Goal: Task Accomplishment & Management: Manage account settings

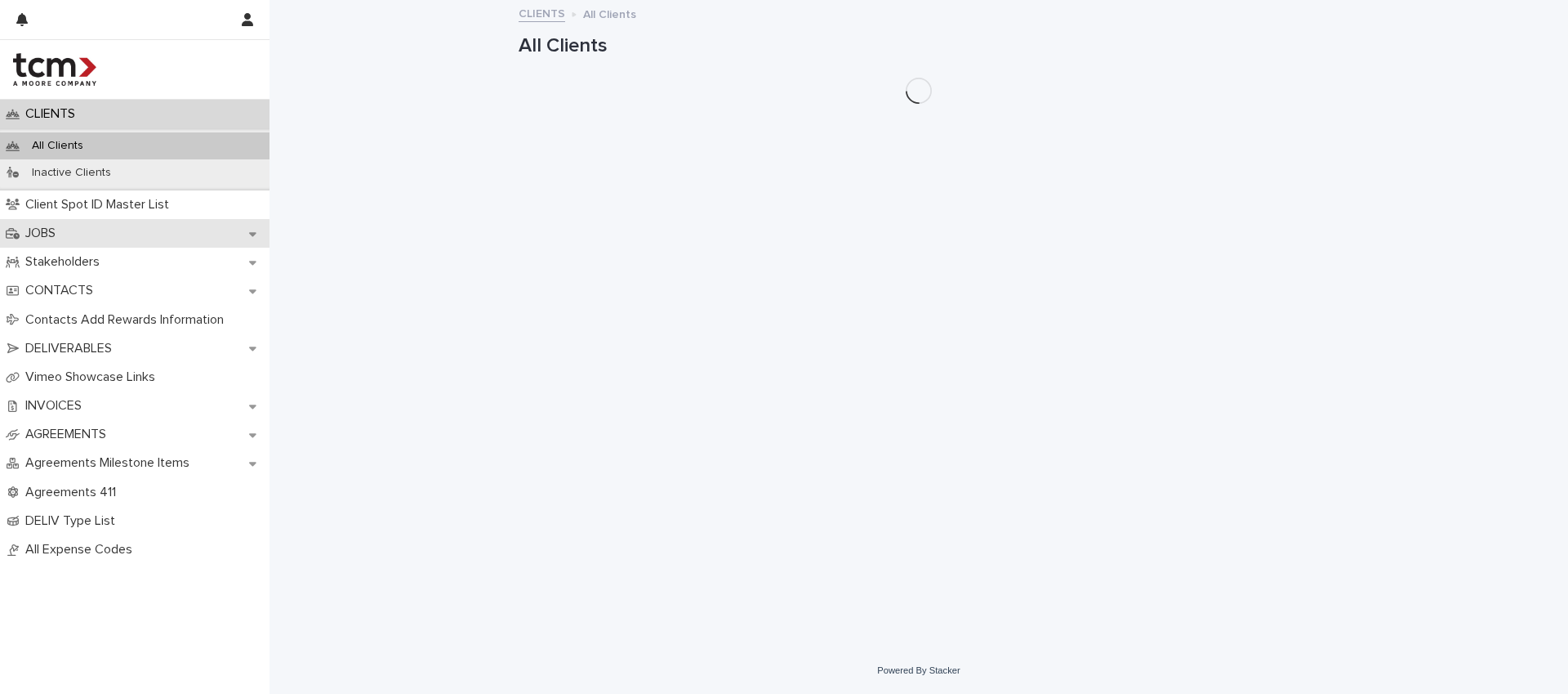
click at [105, 224] on div "JOBS" at bounding box center [134, 233] width 270 height 28
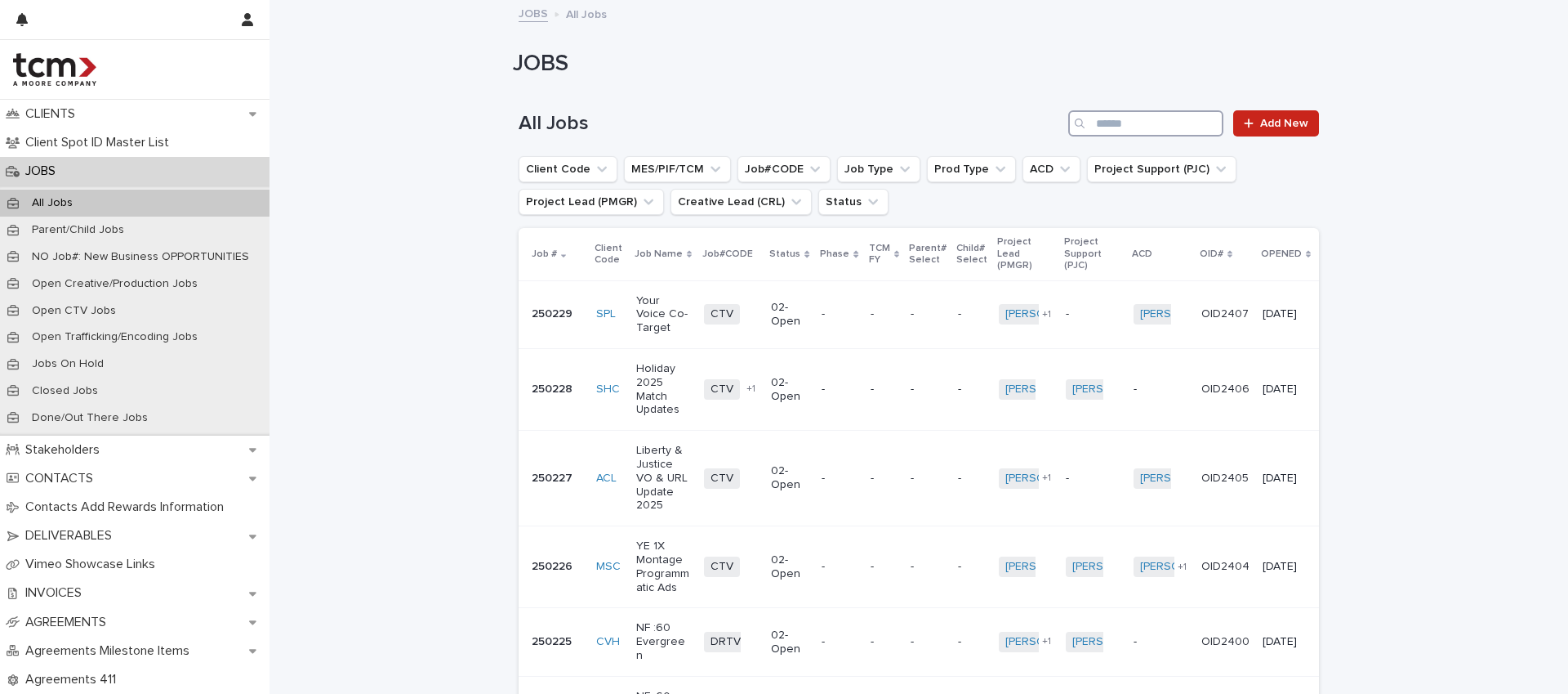
click at [1186, 123] on input "Search" at bounding box center [1145, 123] width 155 height 26
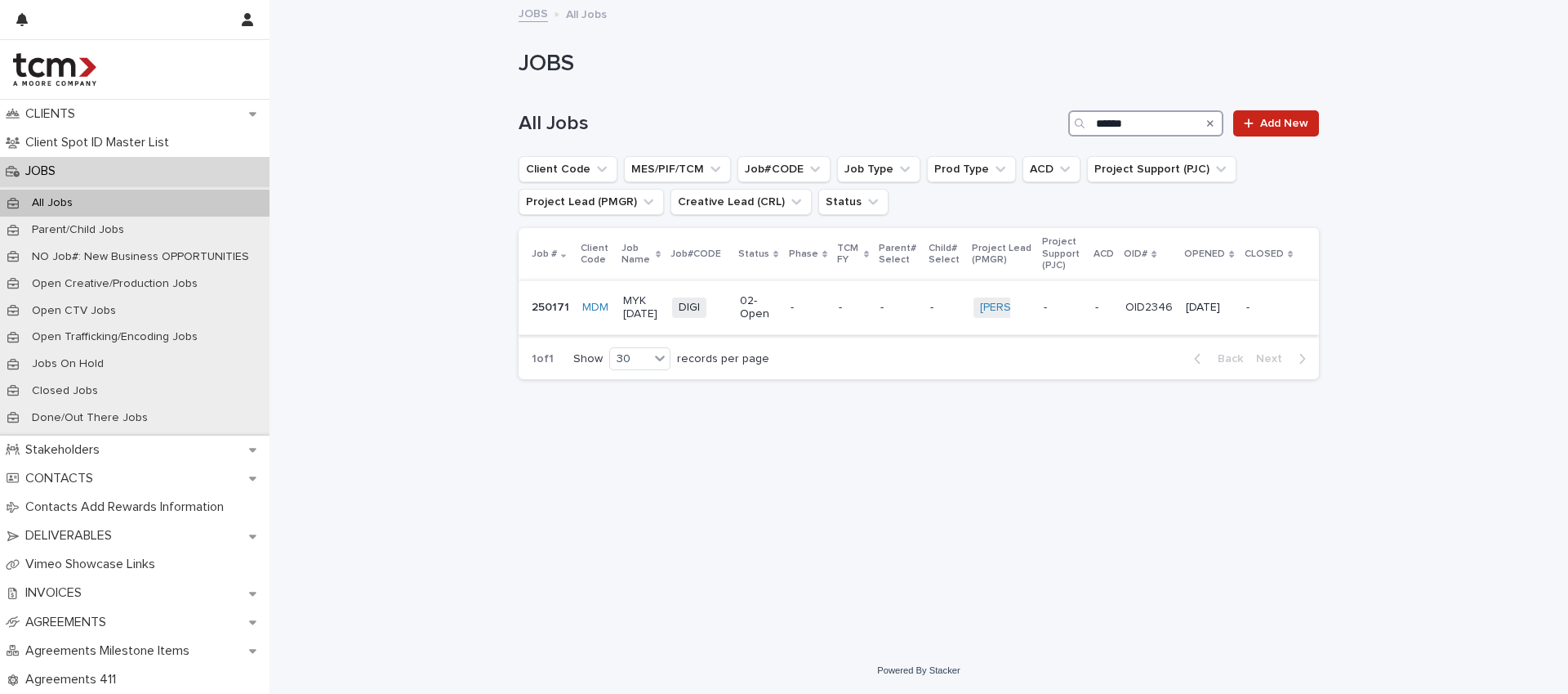
type input "******"
click at [864, 321] on td "-" at bounding box center [852, 307] width 41 height 55
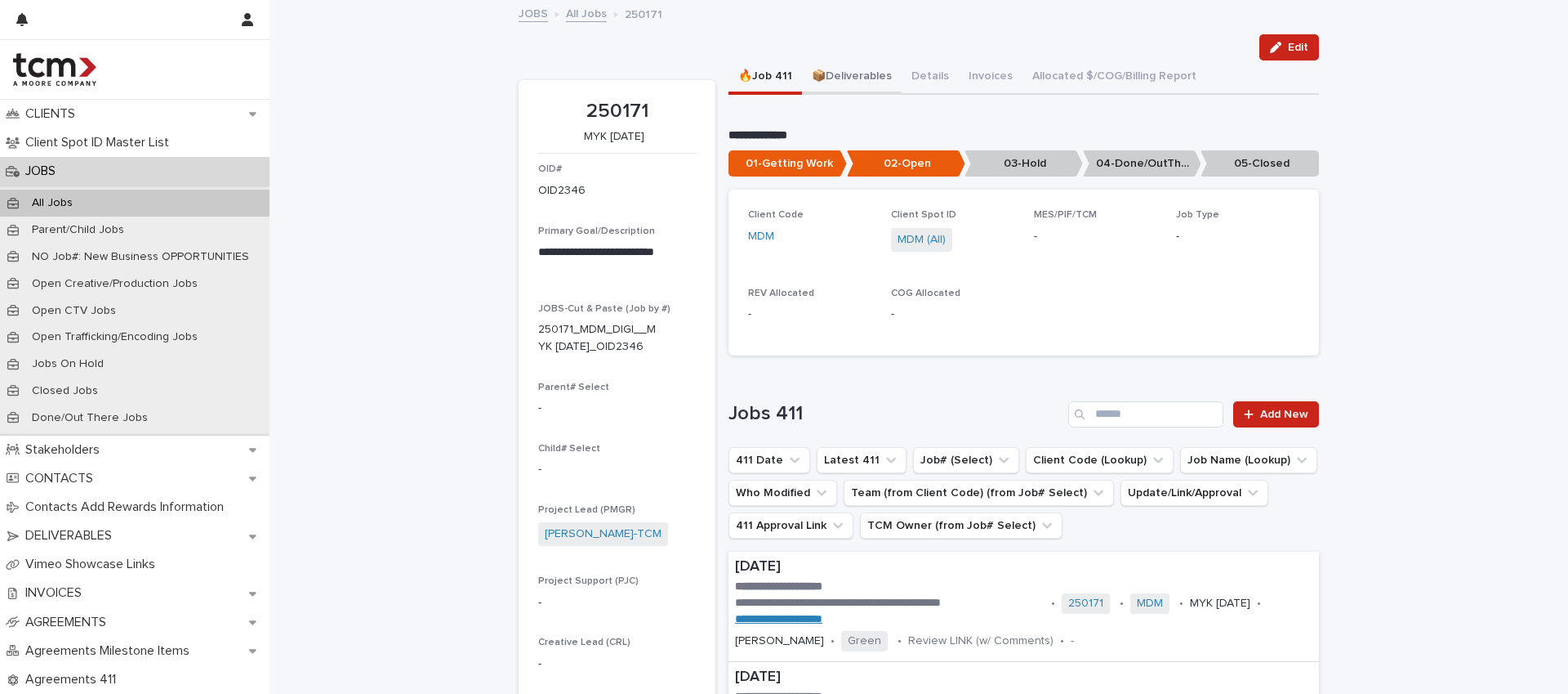
click at [842, 77] on button "📦Deliverables" at bounding box center [852, 78] width 100 height 35
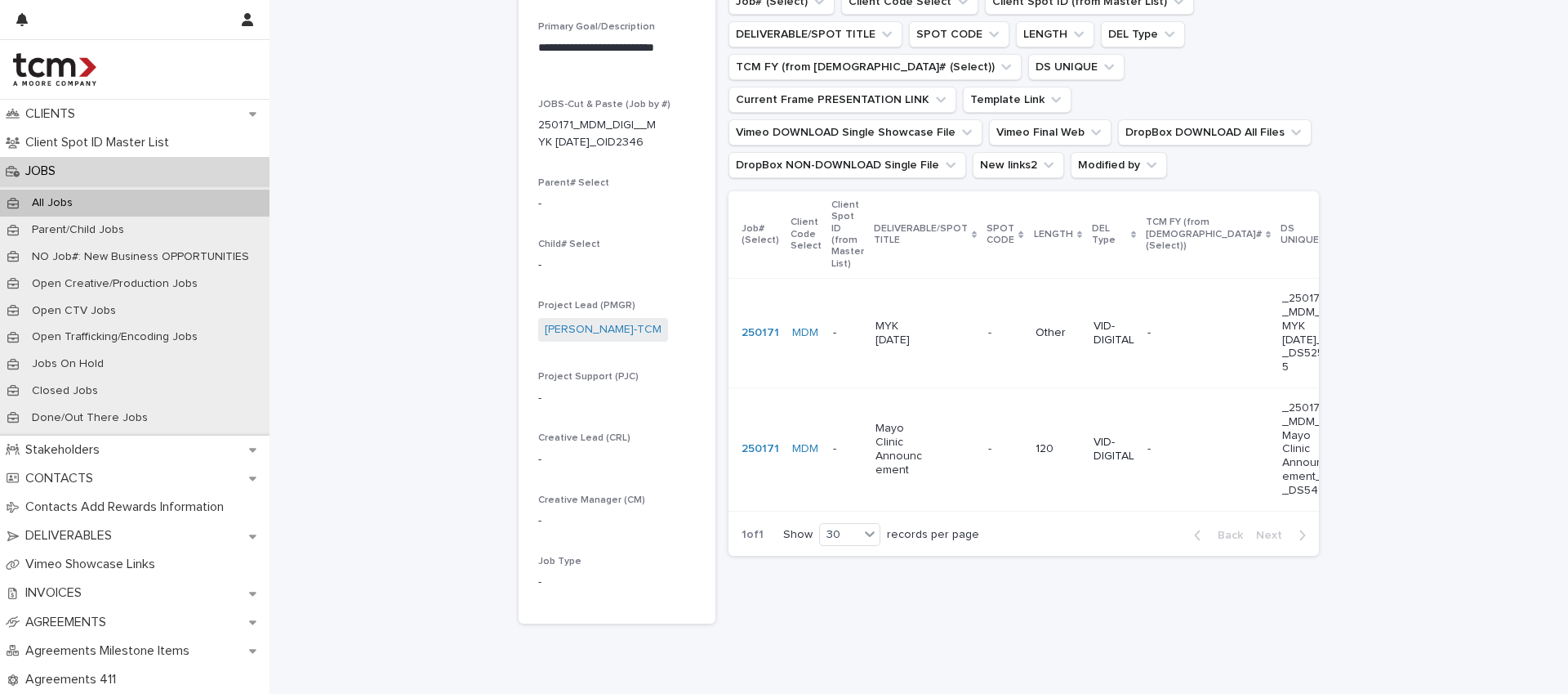
scroll to position [279, 0]
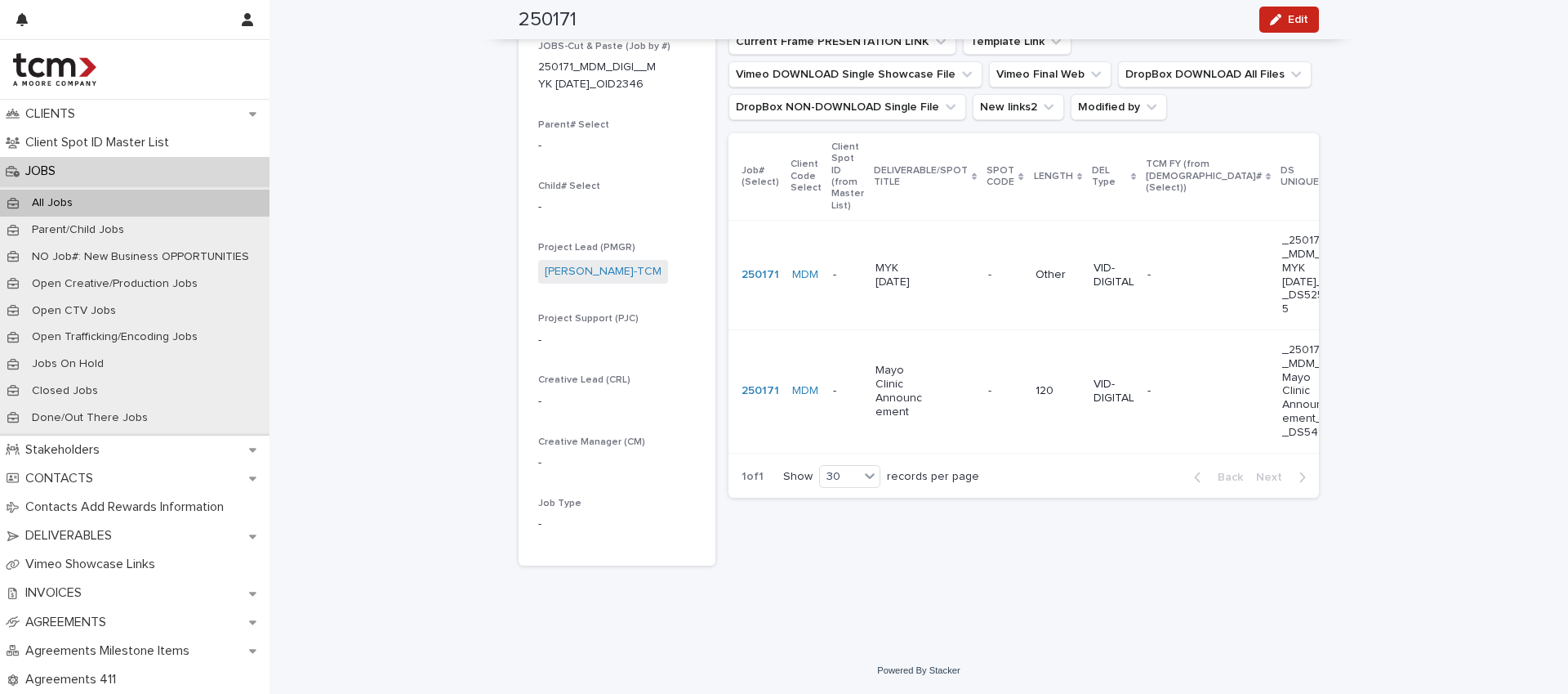
click at [945, 357] on div "Mayo Clinic Announcement" at bounding box center [925, 391] width 100 height 68
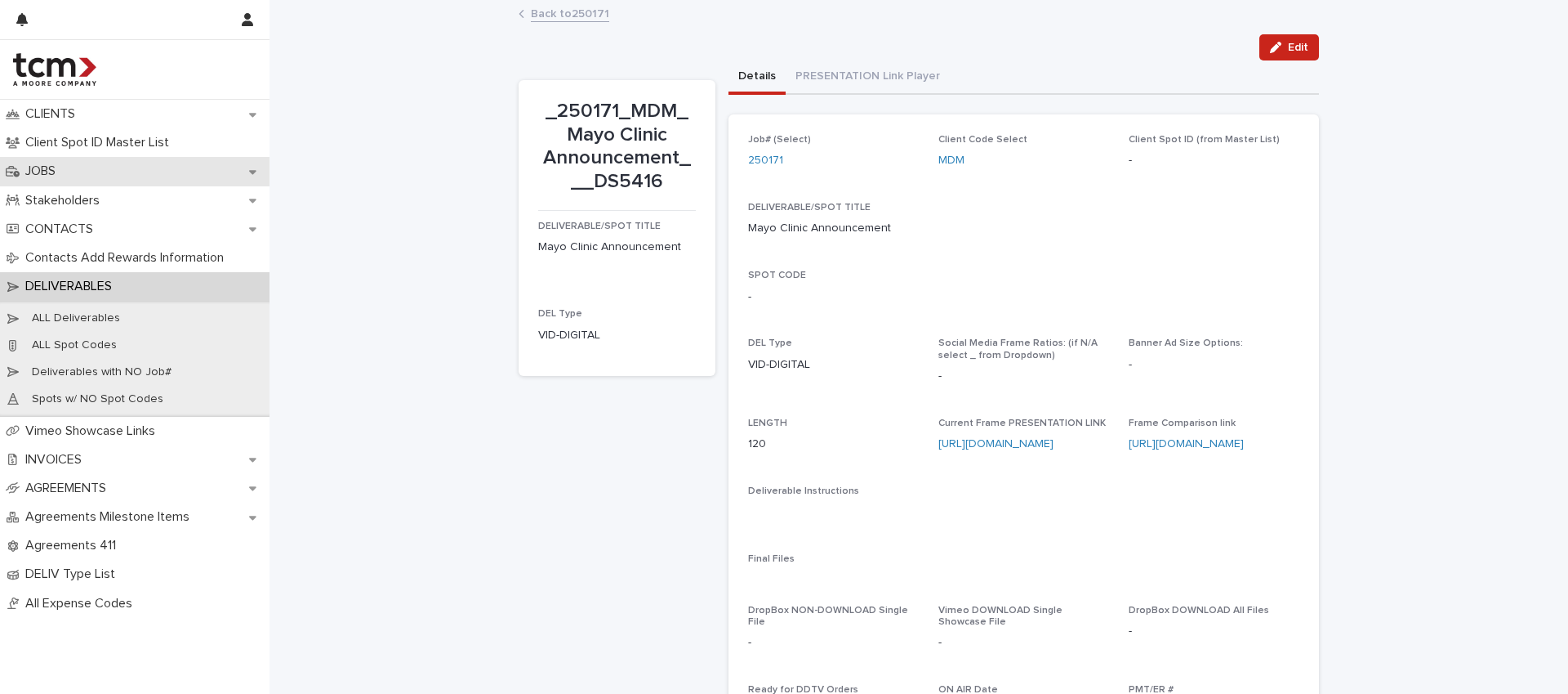
click at [134, 164] on div "JOBS" at bounding box center [134, 171] width 270 height 28
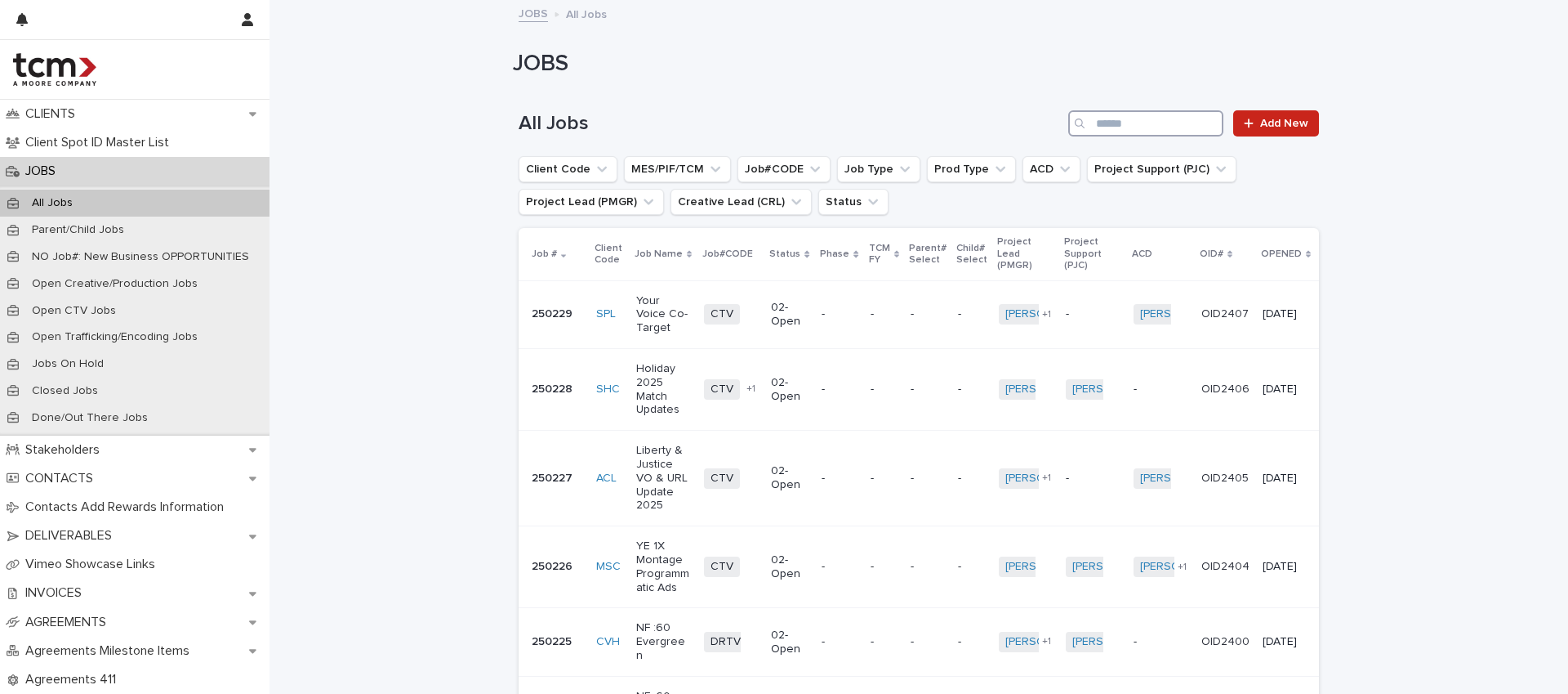
click at [1135, 126] on input "Search" at bounding box center [1145, 123] width 155 height 26
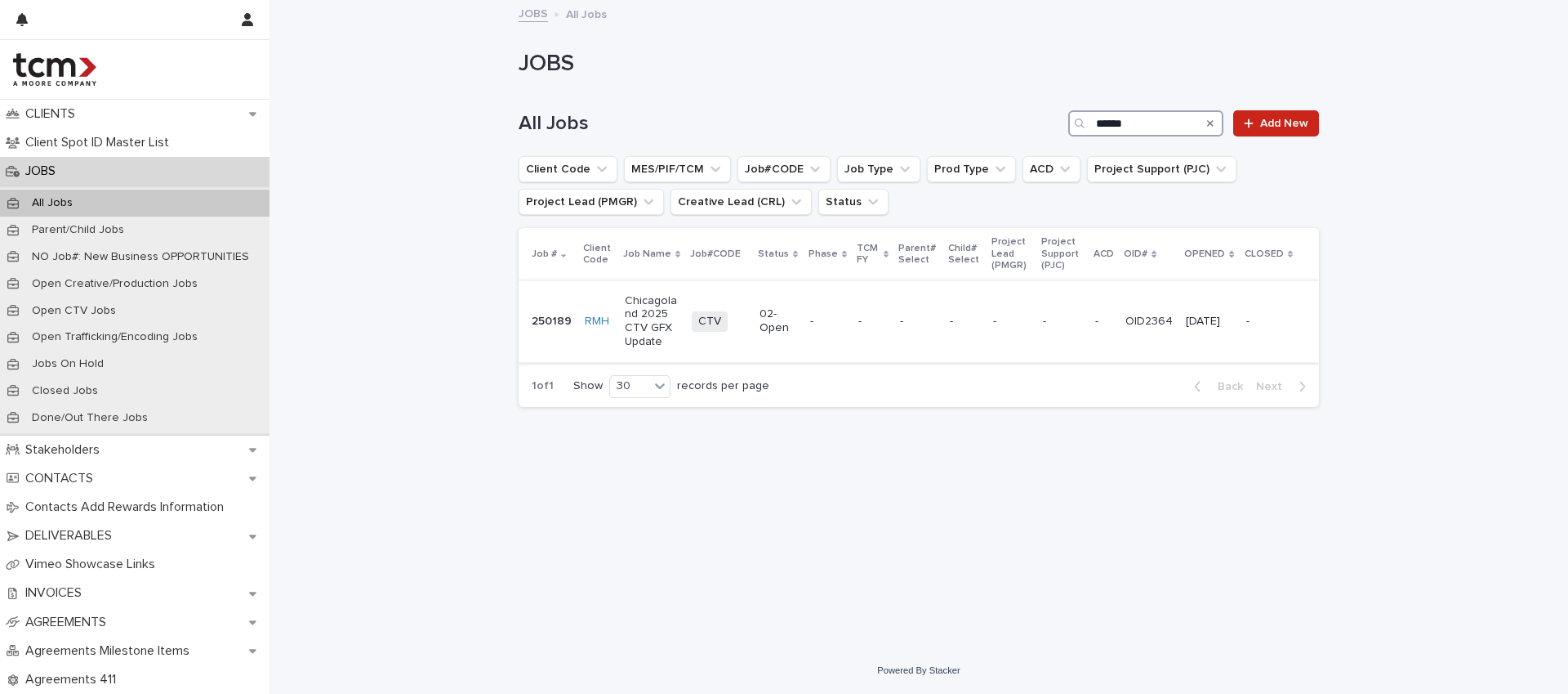
type input "******"
click at [887, 339] on td "-" at bounding box center [873, 321] width 42 height 82
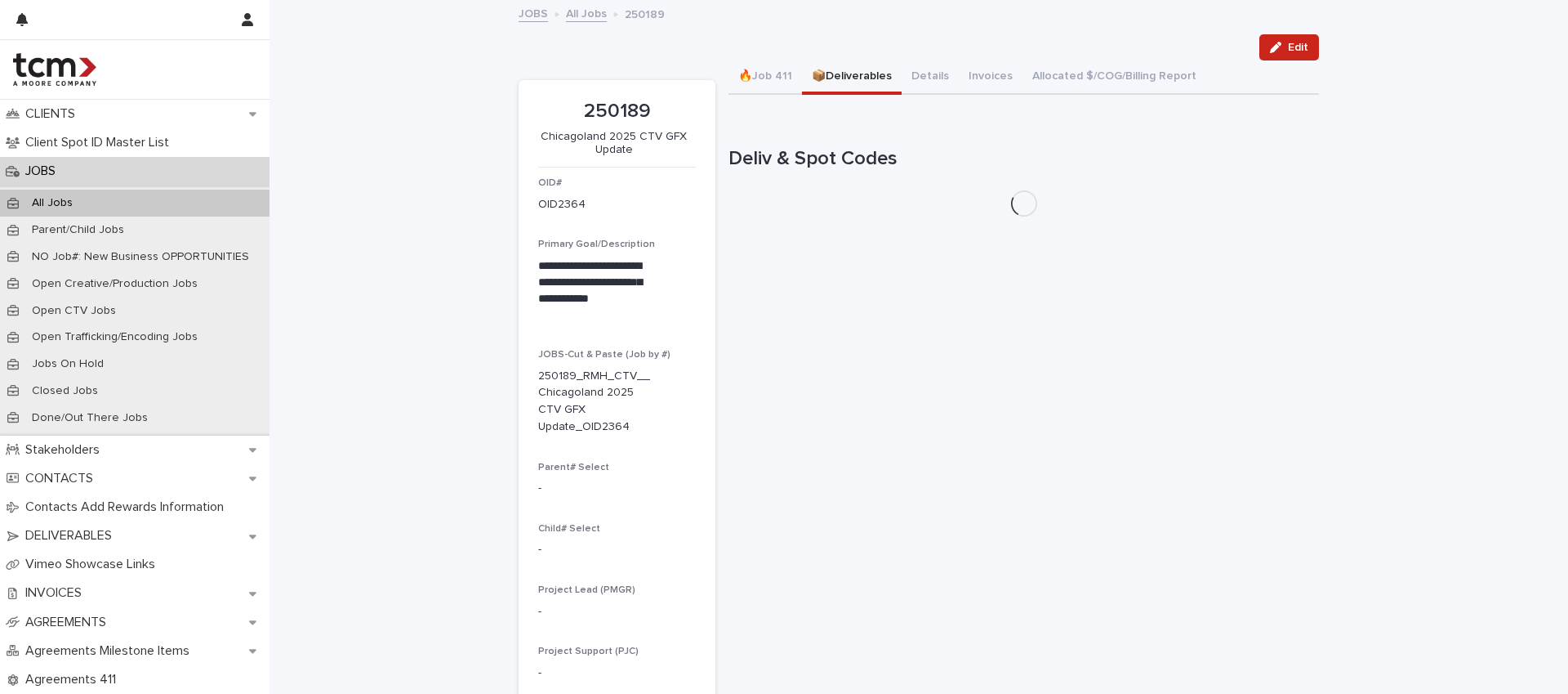
click at [802, 74] on button "📦Deliverables" at bounding box center [852, 78] width 100 height 35
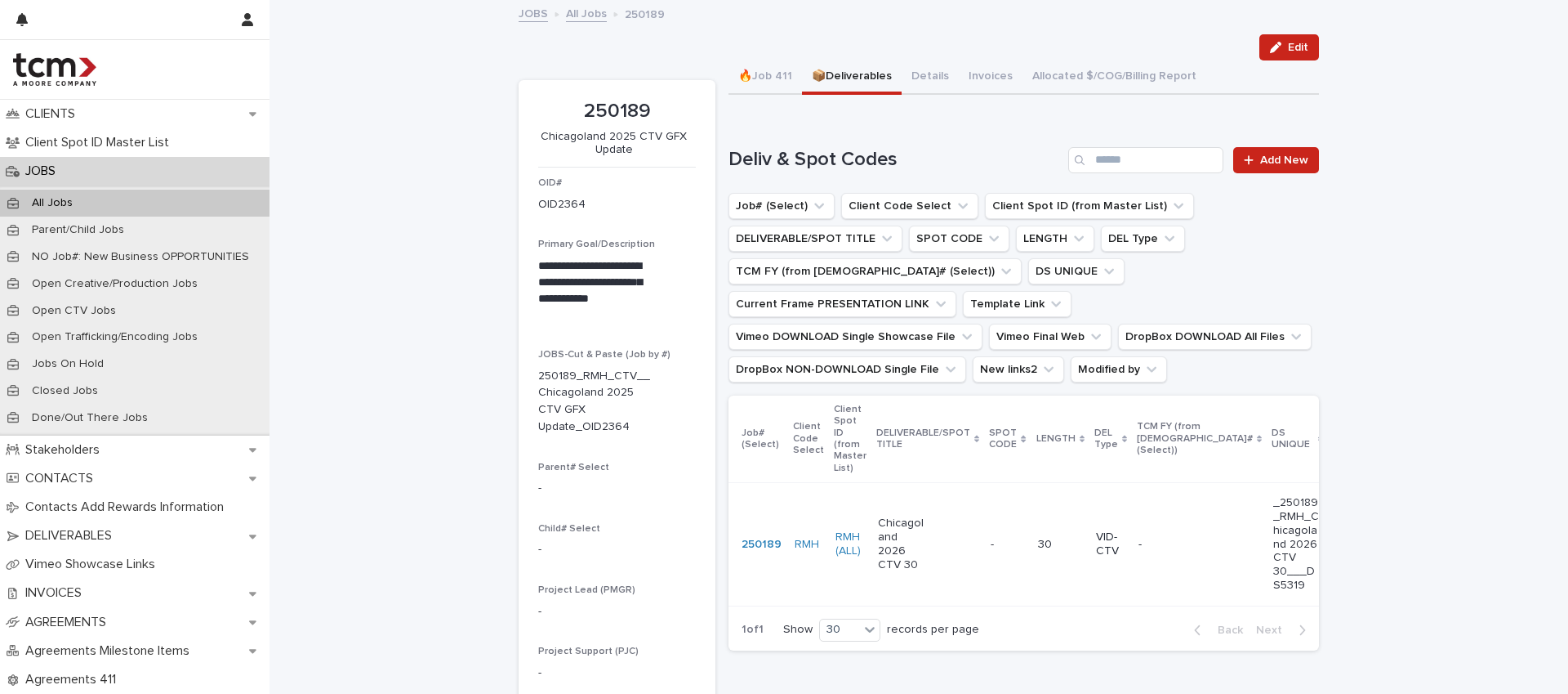
click at [991, 546] on p at bounding box center [1007, 544] width 34 height 14
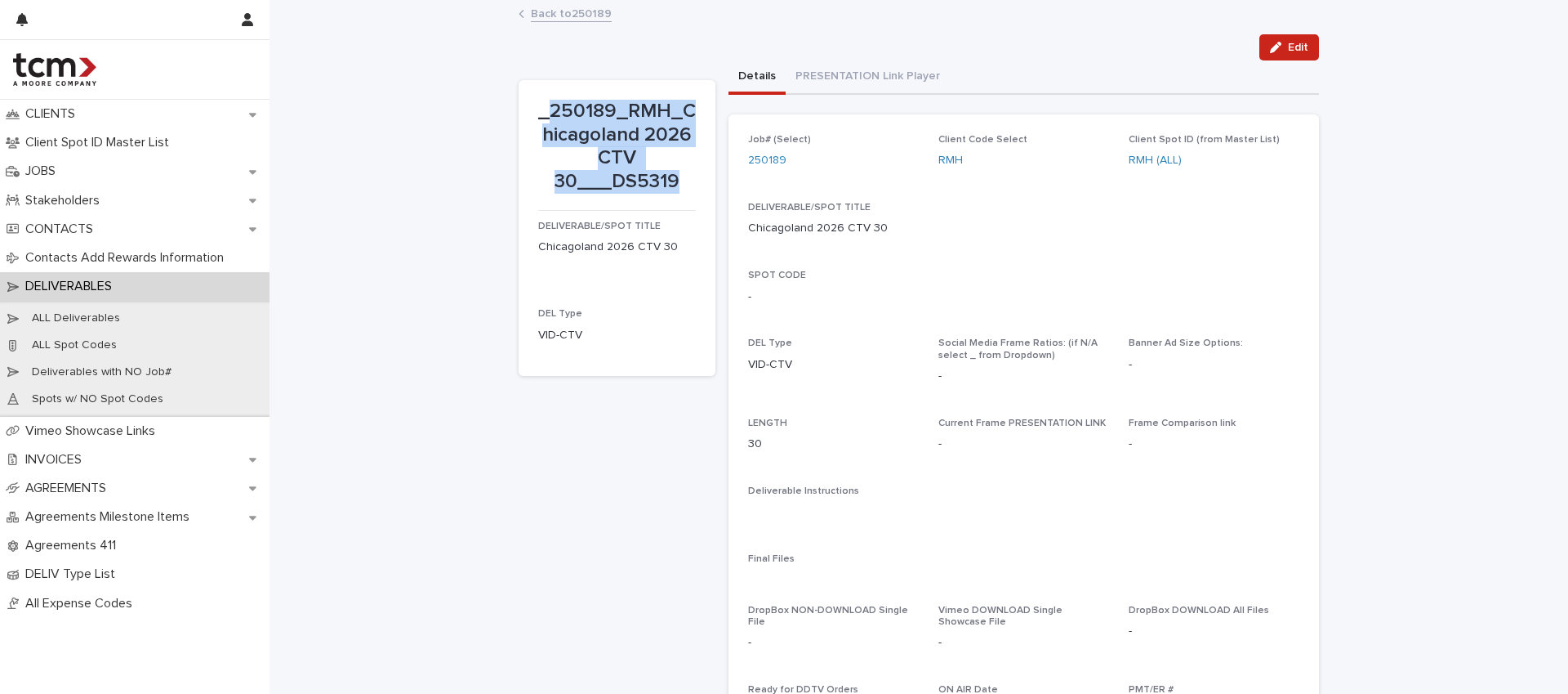
drag, startPoint x: 547, startPoint y: 110, endPoint x: 705, endPoint y: 188, distance: 176.2
click at [705, 188] on section "_250189_RMH_Chicagoland 2026 CTV 30___DS5319 DELIVERABLE/SPOT TITLE Chicagoland…" at bounding box center [616, 228] width 197 height 296
copy p "250189_RMH_Chicagoland 2026 CTV 30___DS5319"
click at [625, 508] on div "_250189_RMH_Chicagoland 2026 CTV 30___DS5319 DELIVERABLE/SPOT TITLE Chicagoland…" at bounding box center [616, 521] width 197 height 883
click at [577, 21] on div "Back to 250189" at bounding box center [918, 15] width 816 height 23
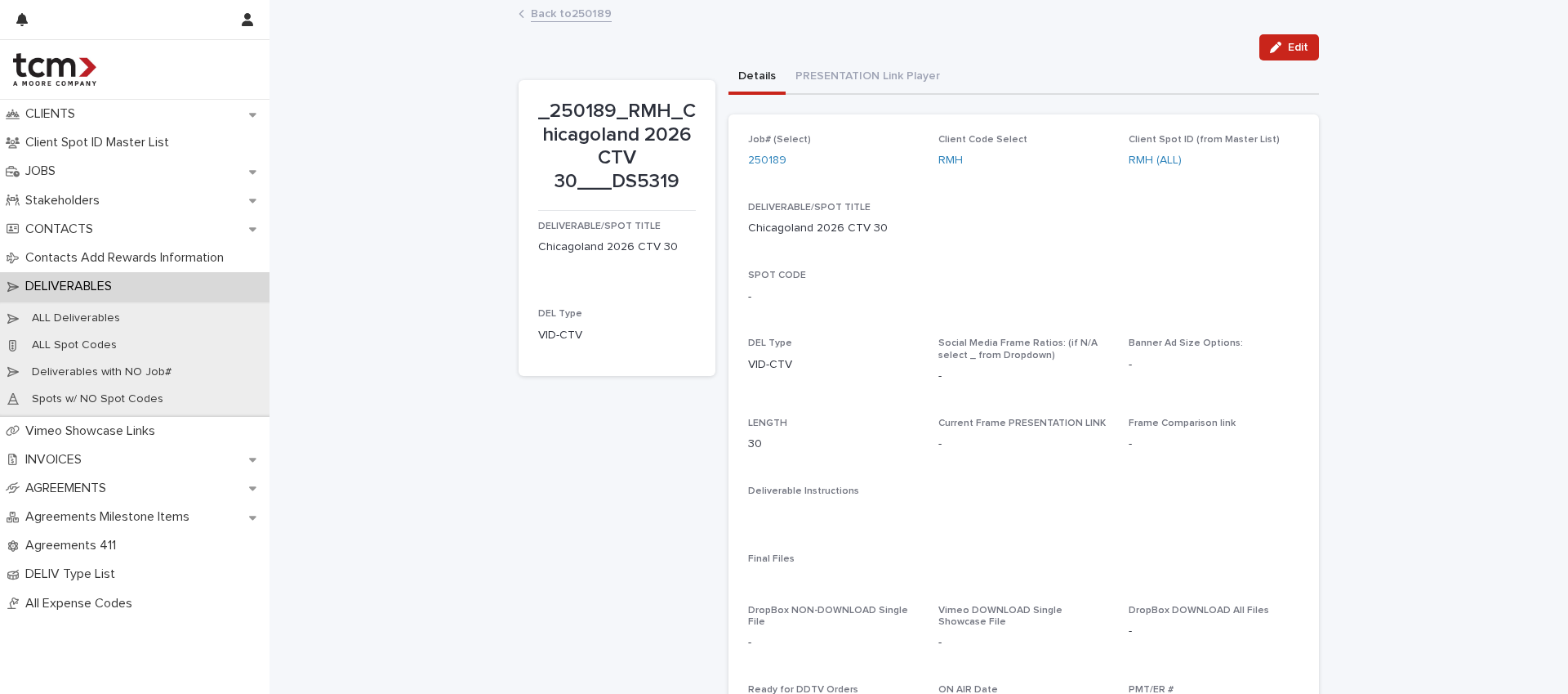
click at [574, 17] on link "Back to 250189" at bounding box center [571, 13] width 81 height 19
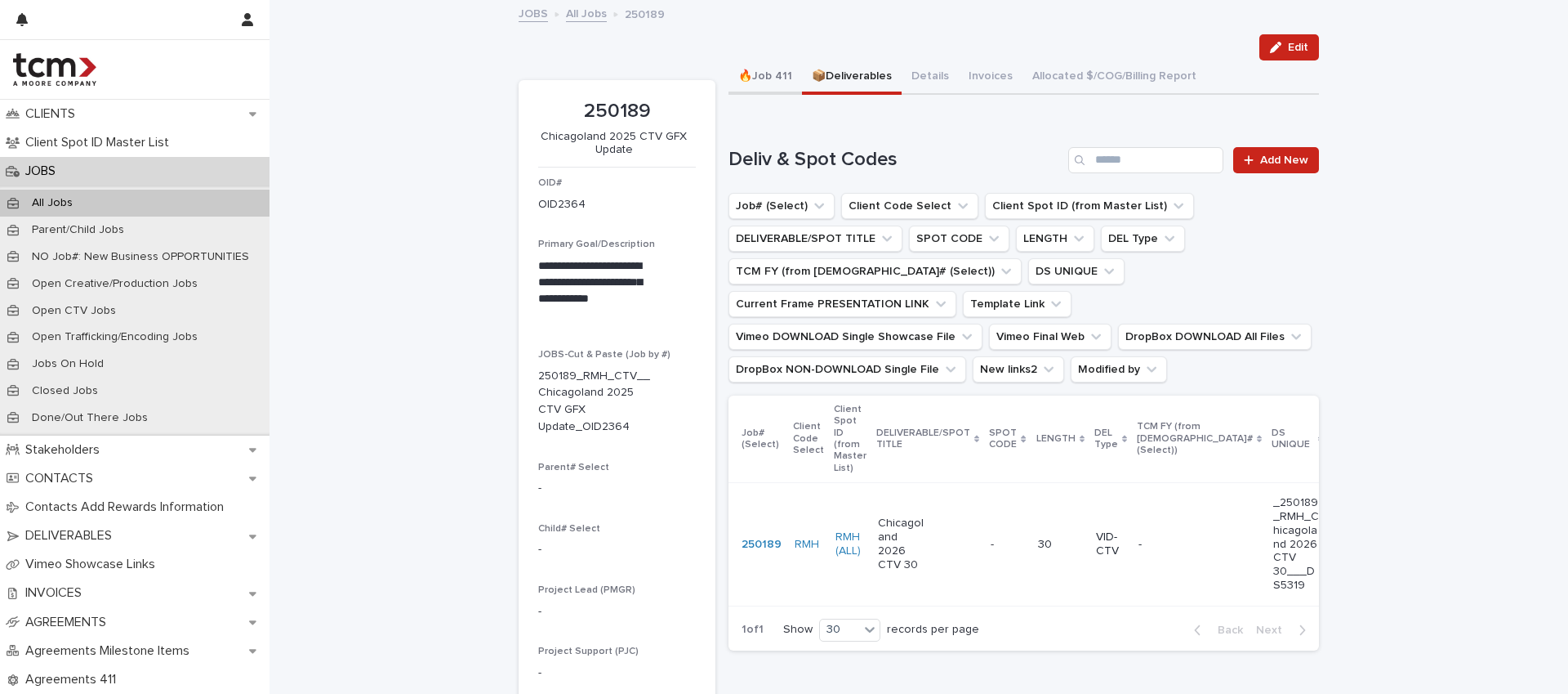
click at [775, 77] on button "🔥Job 411" at bounding box center [764, 78] width 74 height 35
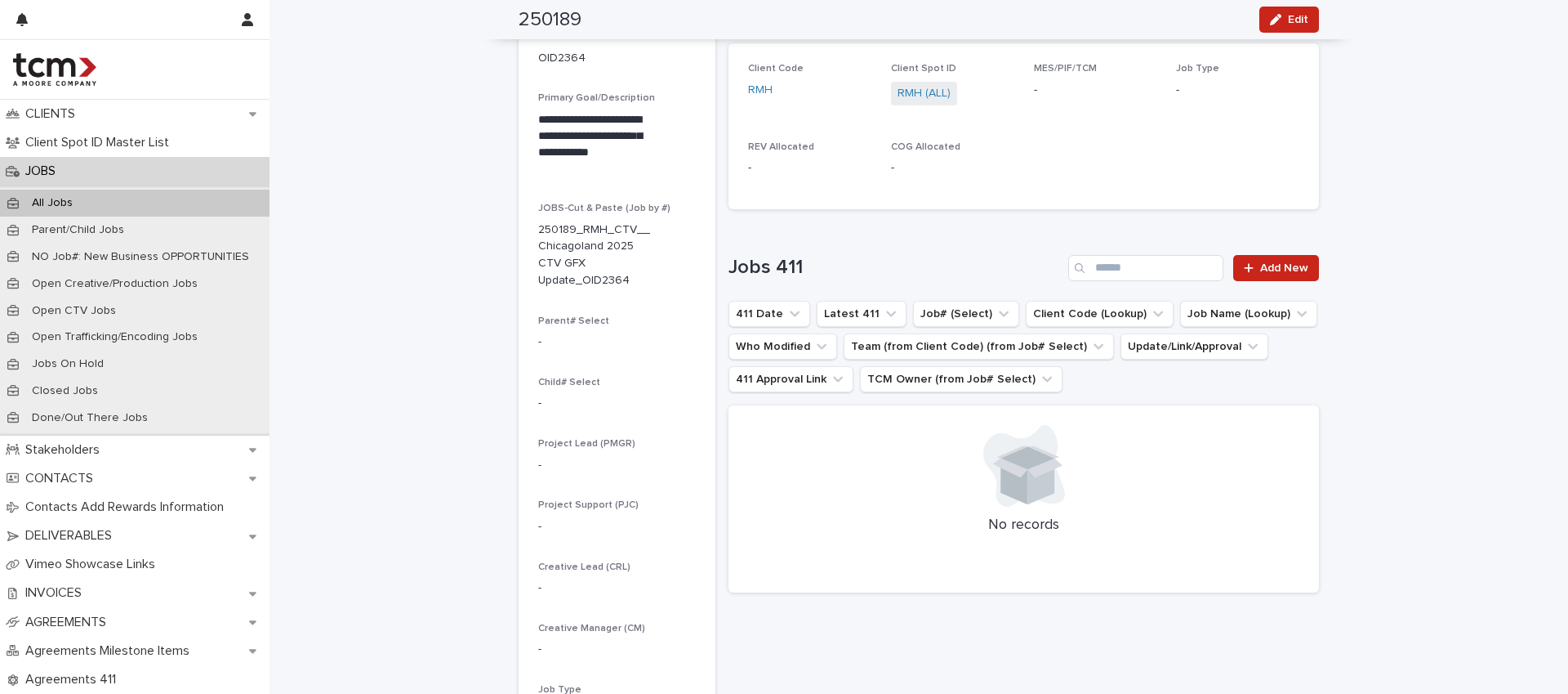
click at [1284, 251] on div "Loading... Saving… Jobs 411 Add New 411 Date Latest 411 Job# (Select) Client Co…" at bounding box center [1023, 414] width 590 height 384
click at [1287, 263] on span "Add New" at bounding box center [1284, 268] width 48 height 12
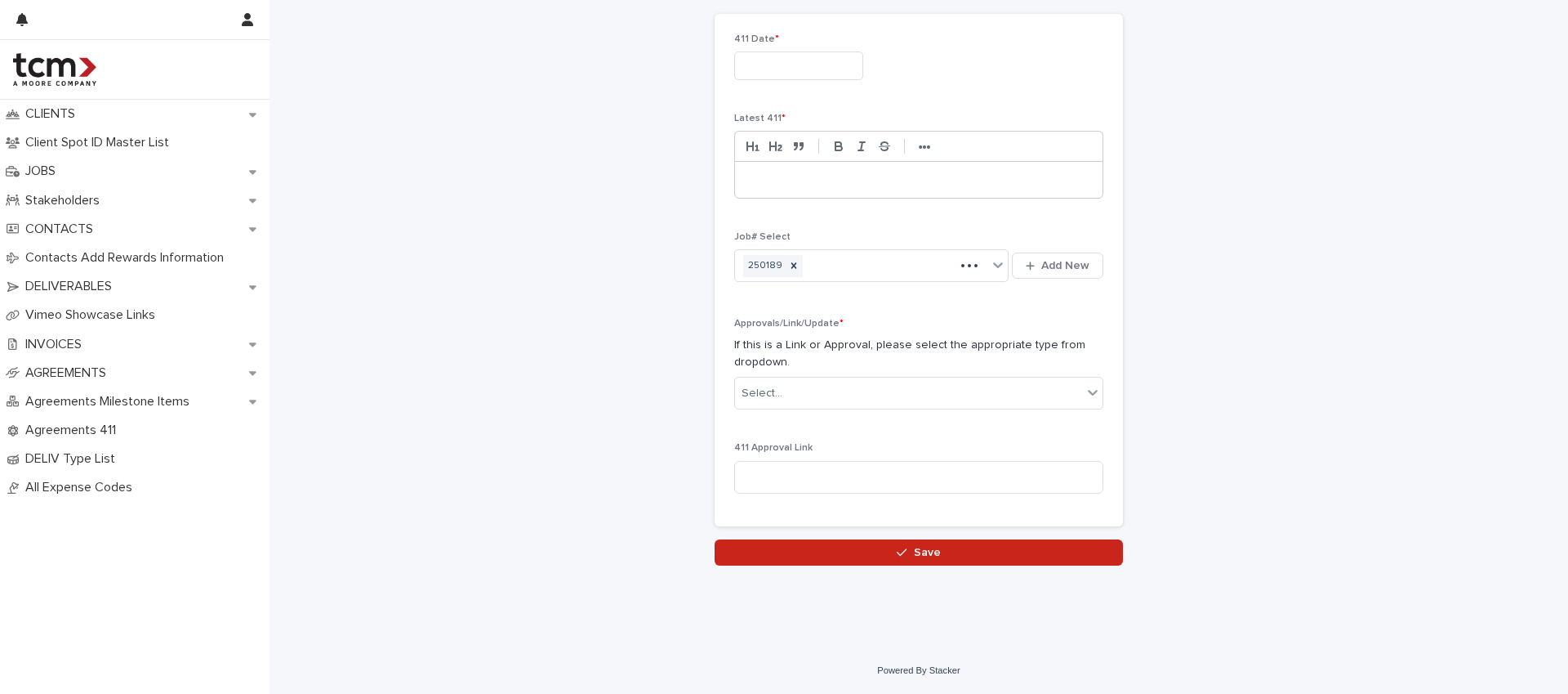
scroll to position [55, 0]
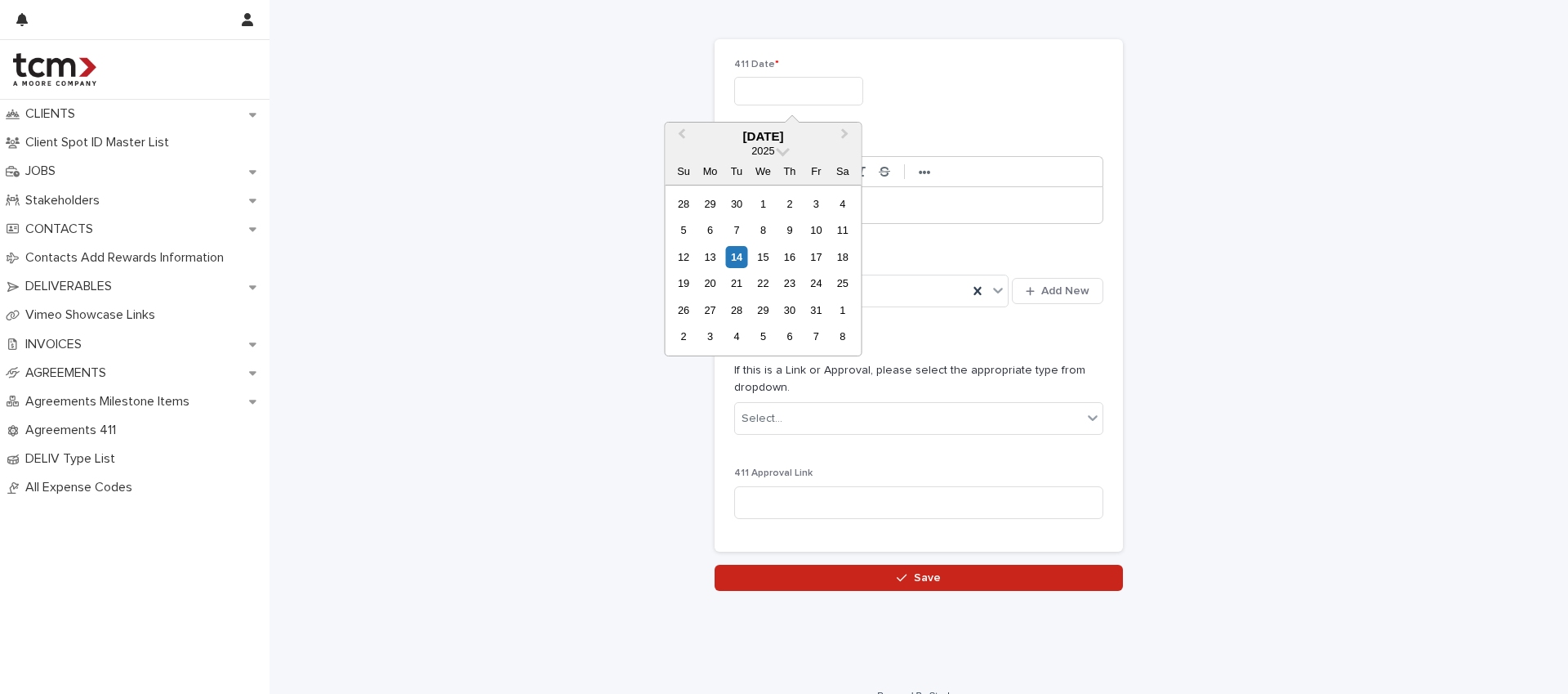
click at [840, 101] on input "text" at bounding box center [799, 91] width 129 height 28
click at [734, 256] on div "14" at bounding box center [736, 257] width 22 height 22
type input "**********"
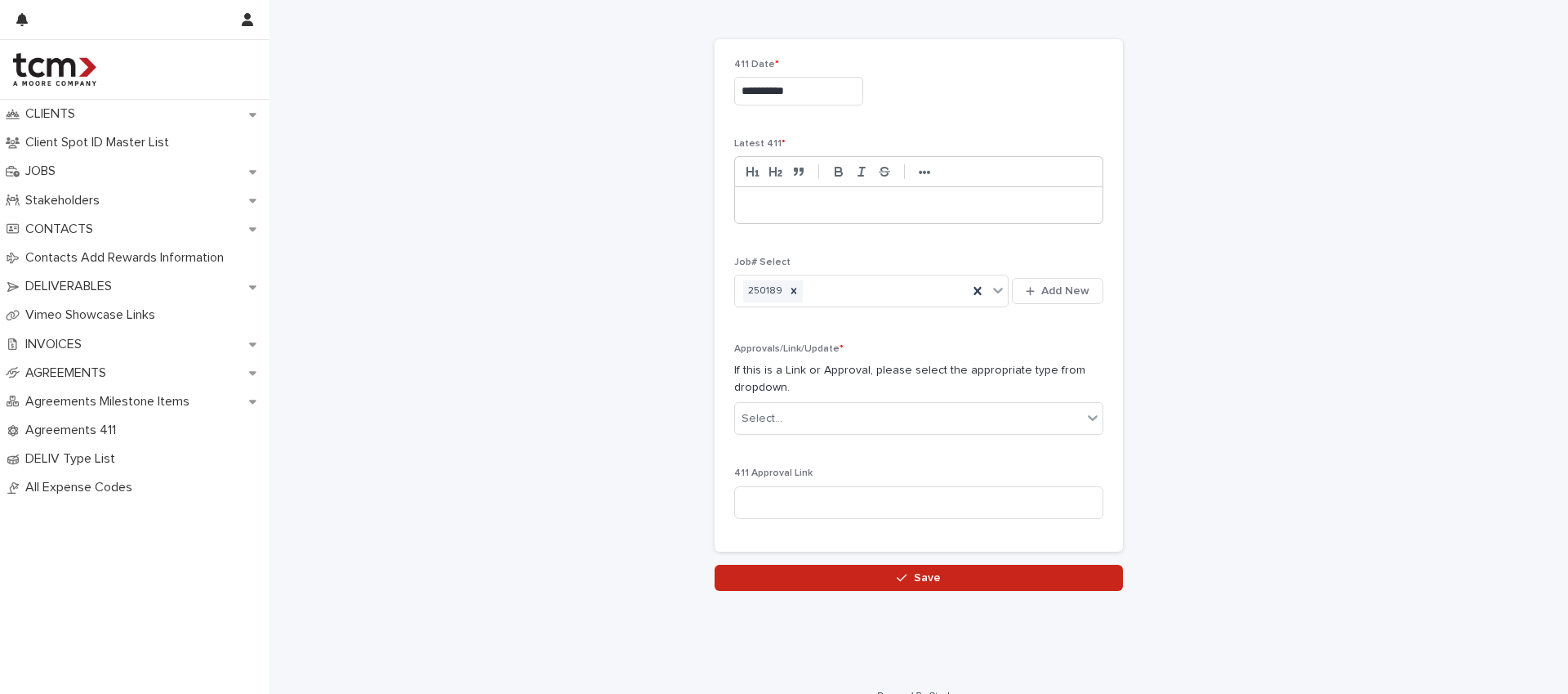
click at [763, 213] on p at bounding box center [919, 205] width 343 height 16
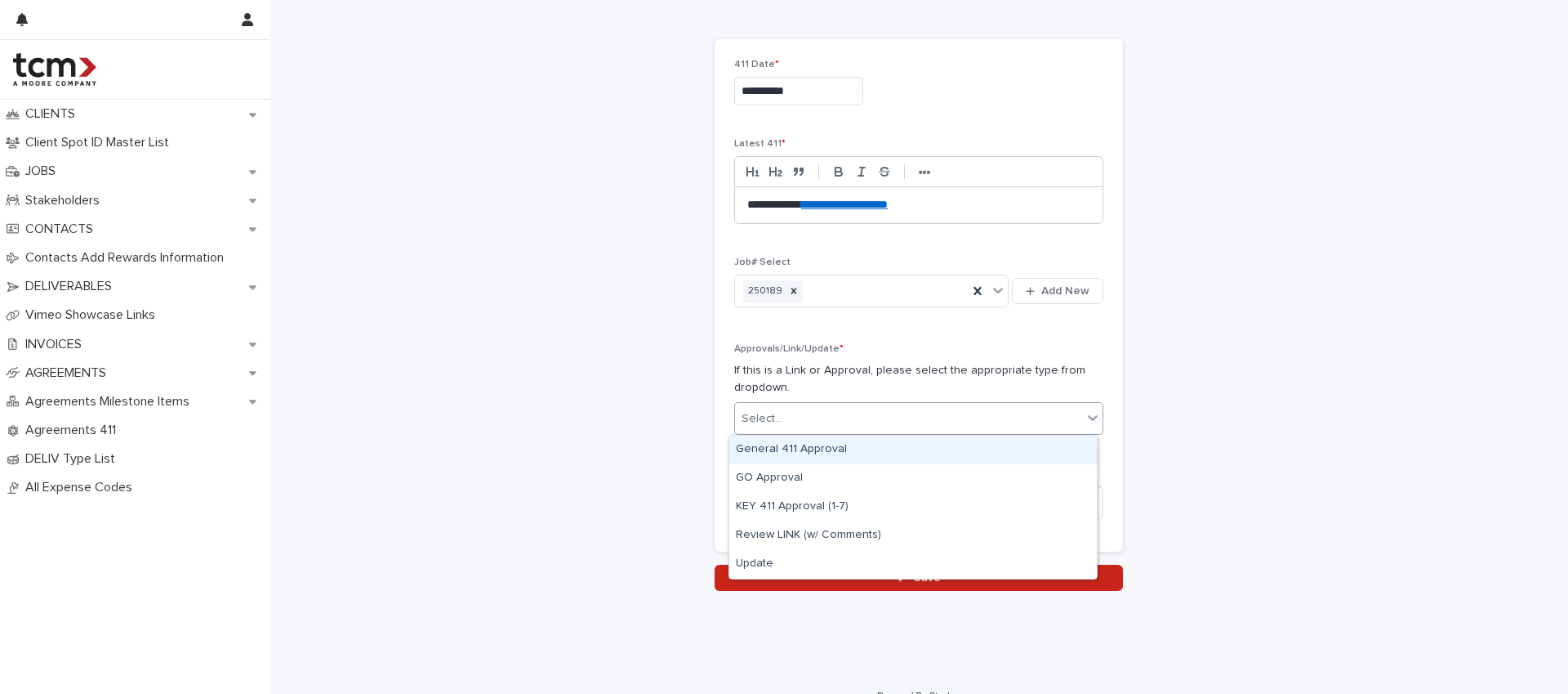
click at [862, 434] on div "Select..." at bounding box center [919, 419] width 370 height 33
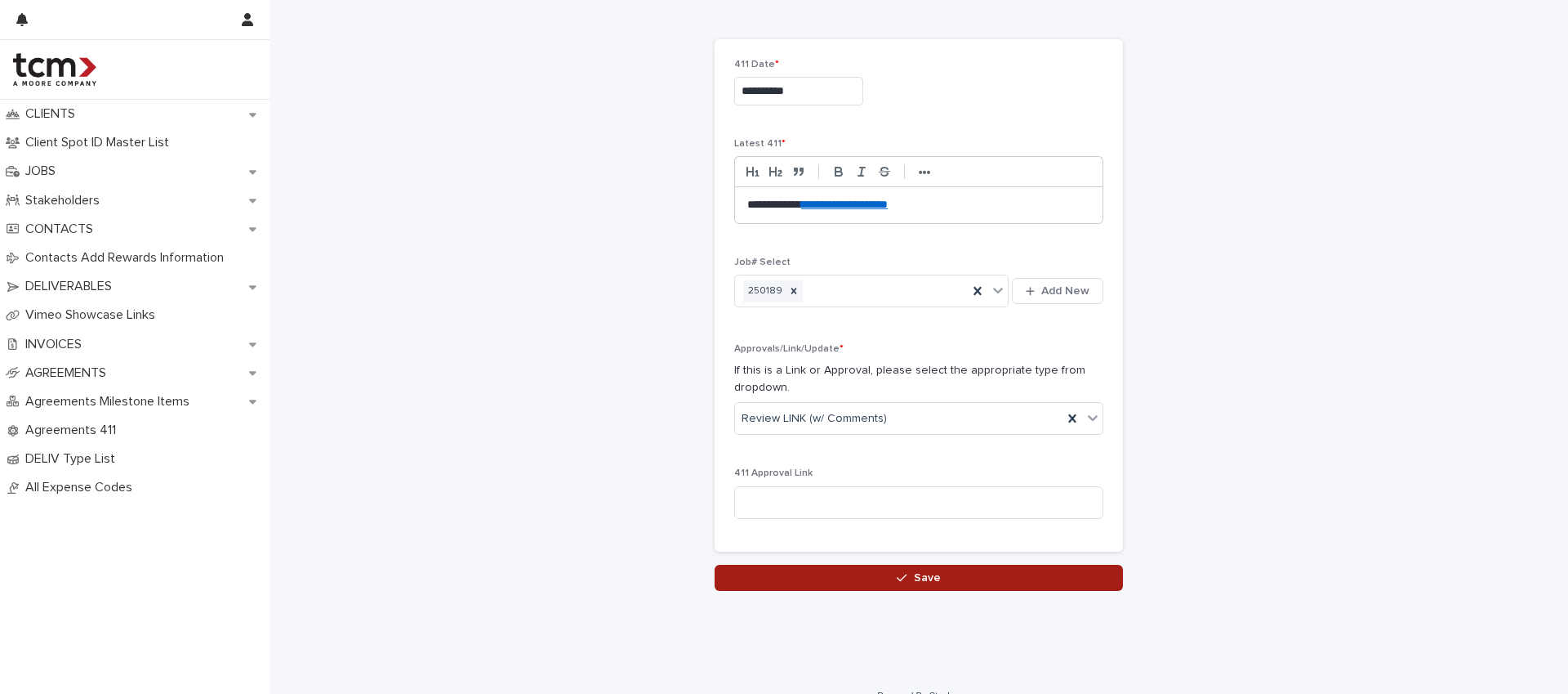
click at [888, 572] on button "Save" at bounding box center [919, 577] width 409 height 26
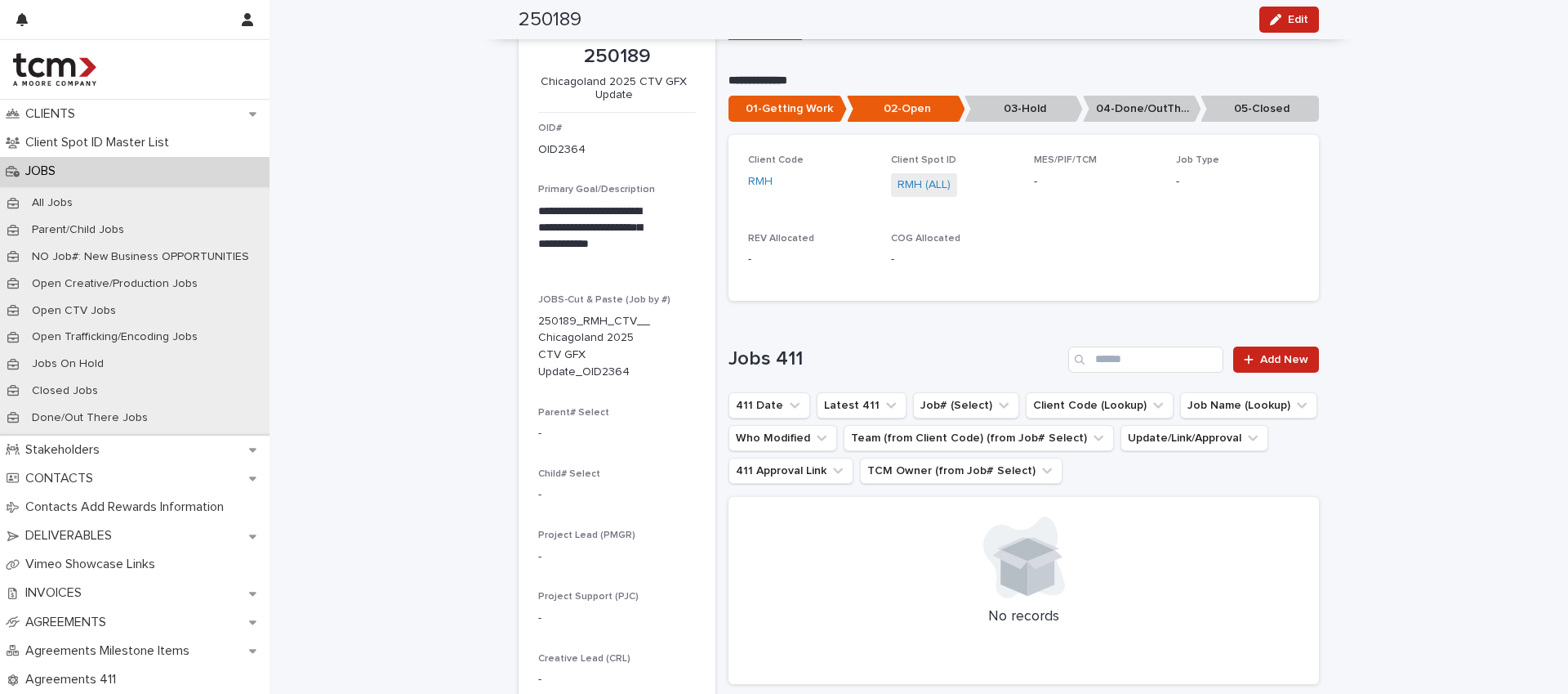
scroll to position [78, 0]
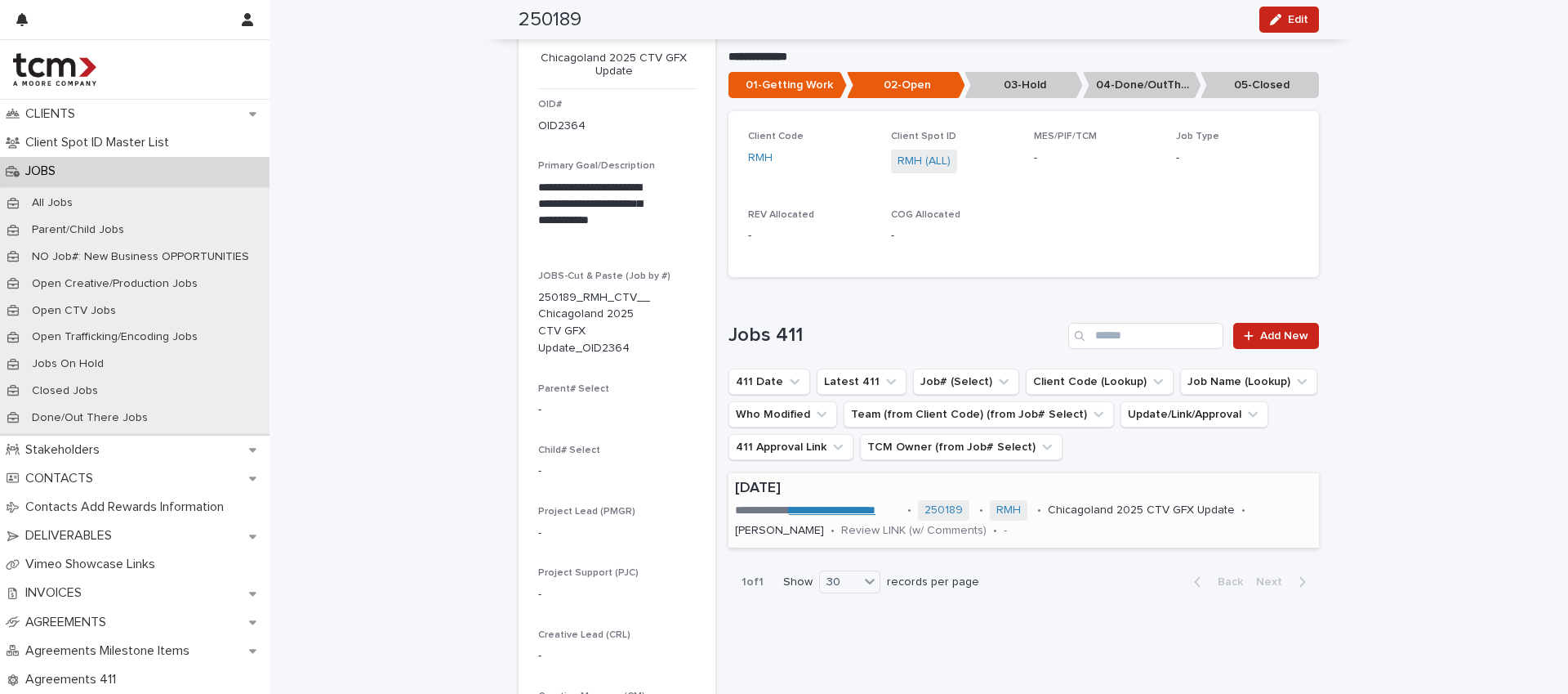
click at [1211, 508] on p "Chicagoland 2025 CTV GFX Update" at bounding box center [1141, 510] width 187 height 14
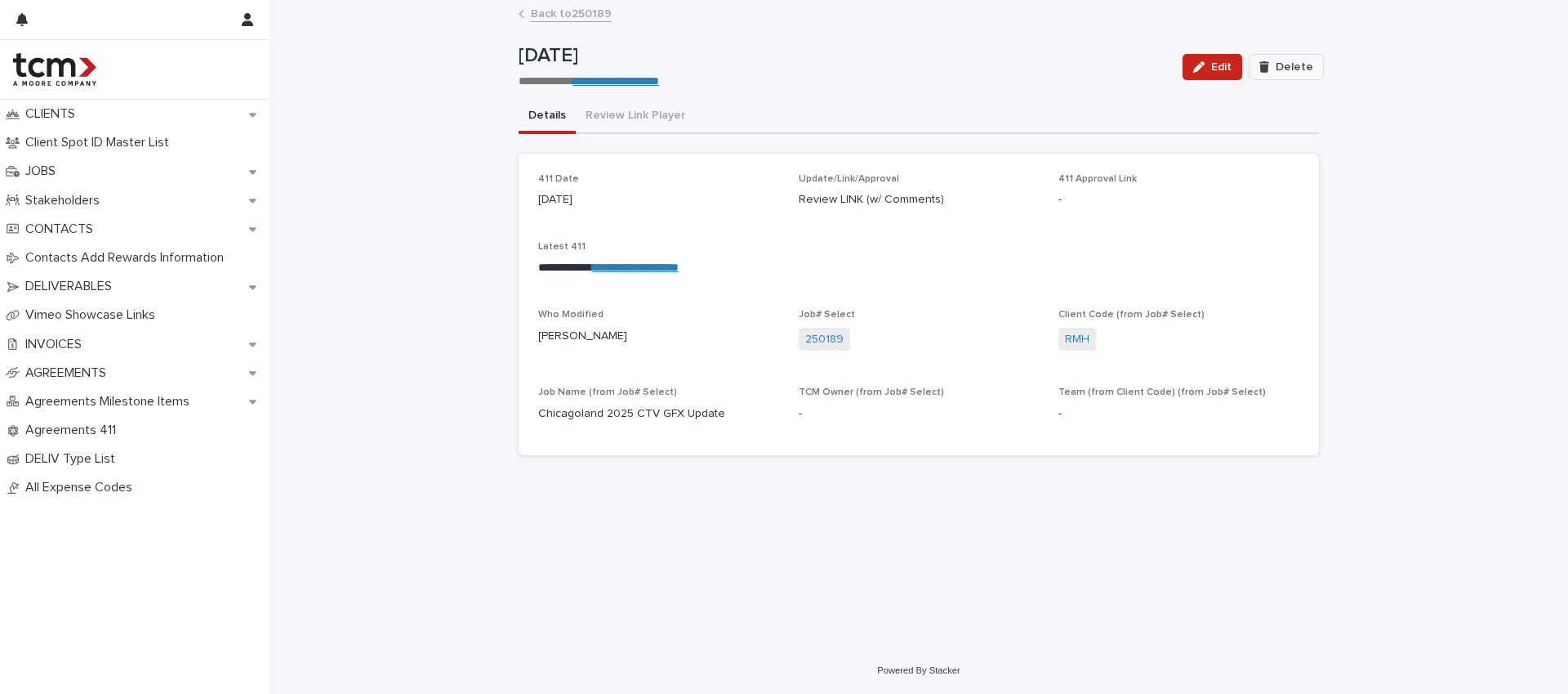
click at [1279, 61] on span "Delete" at bounding box center [1294, 66] width 37 height 12
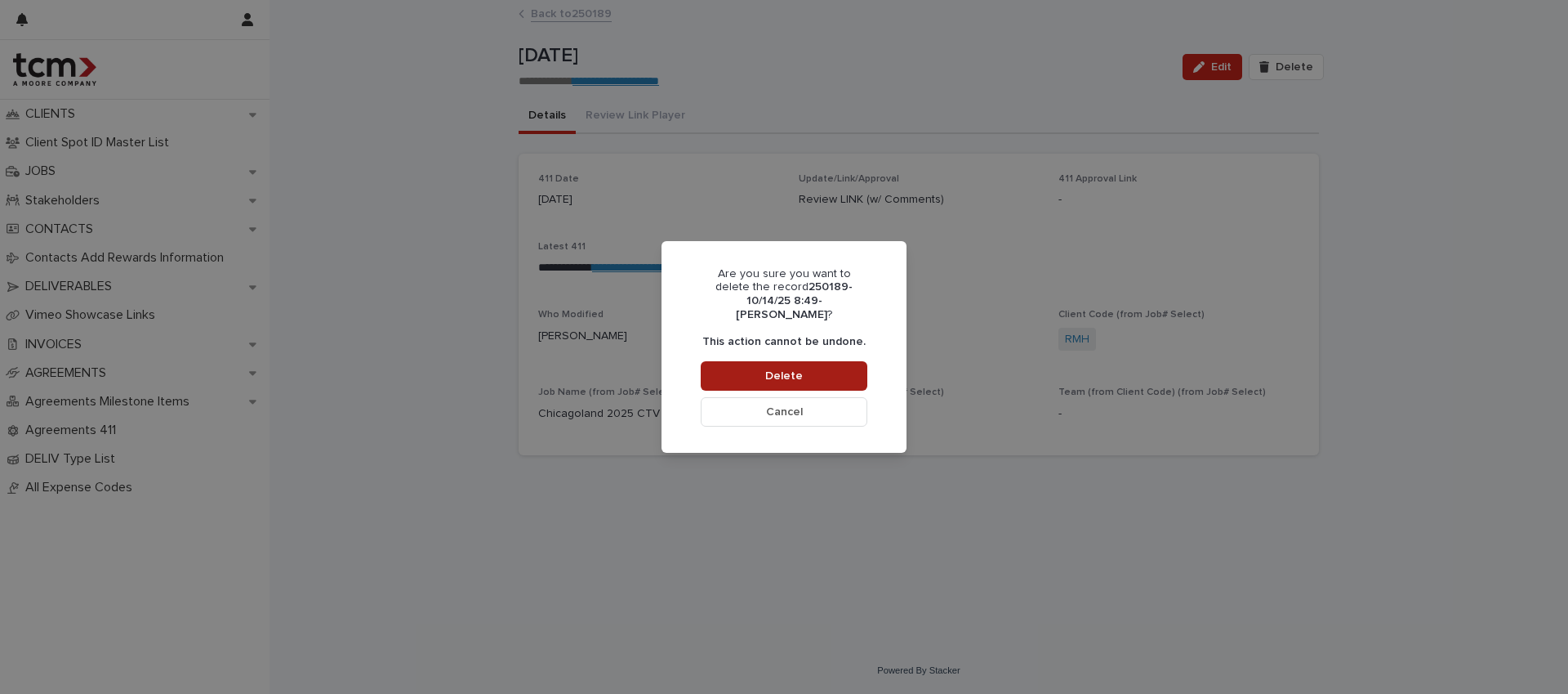
click at [814, 365] on button "Delete" at bounding box center [784, 376] width 166 height 29
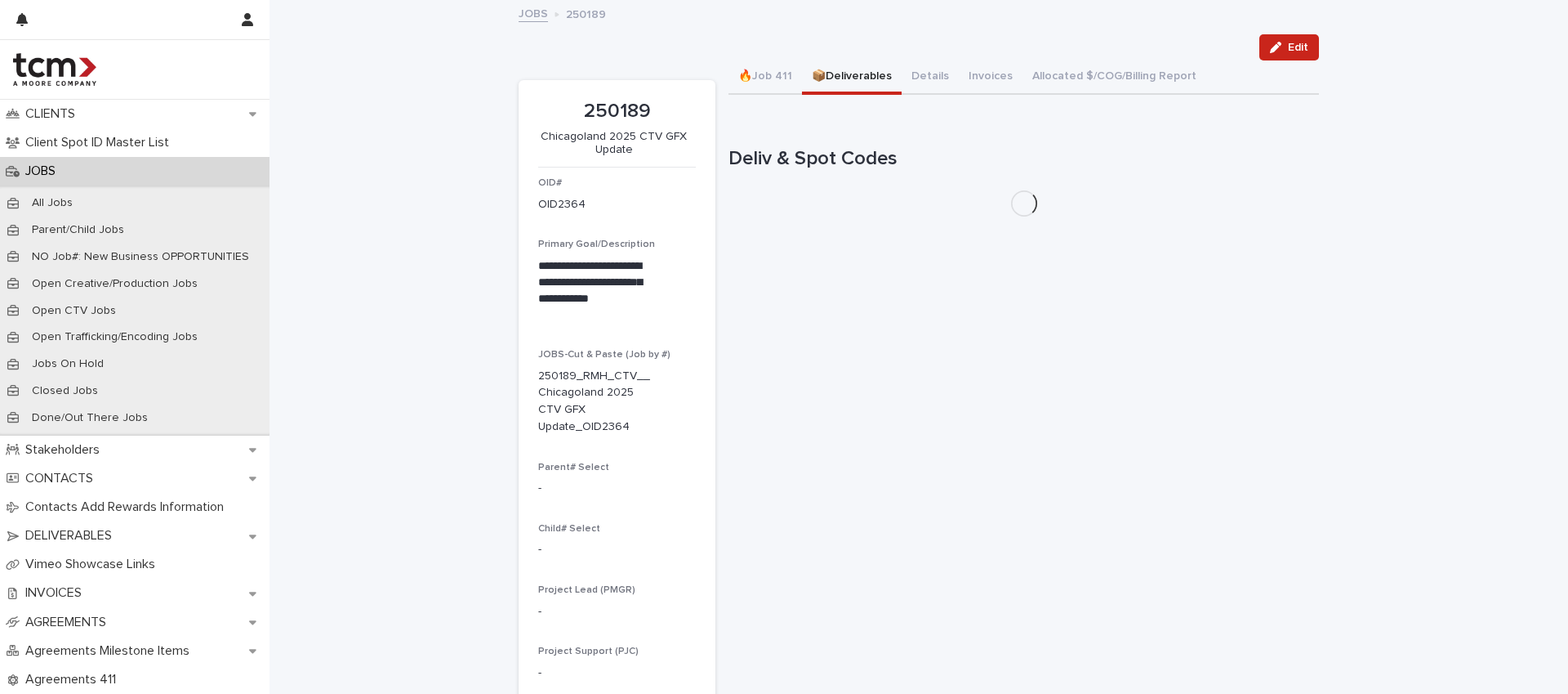
click at [851, 77] on button "📦Deliverables" at bounding box center [852, 78] width 100 height 35
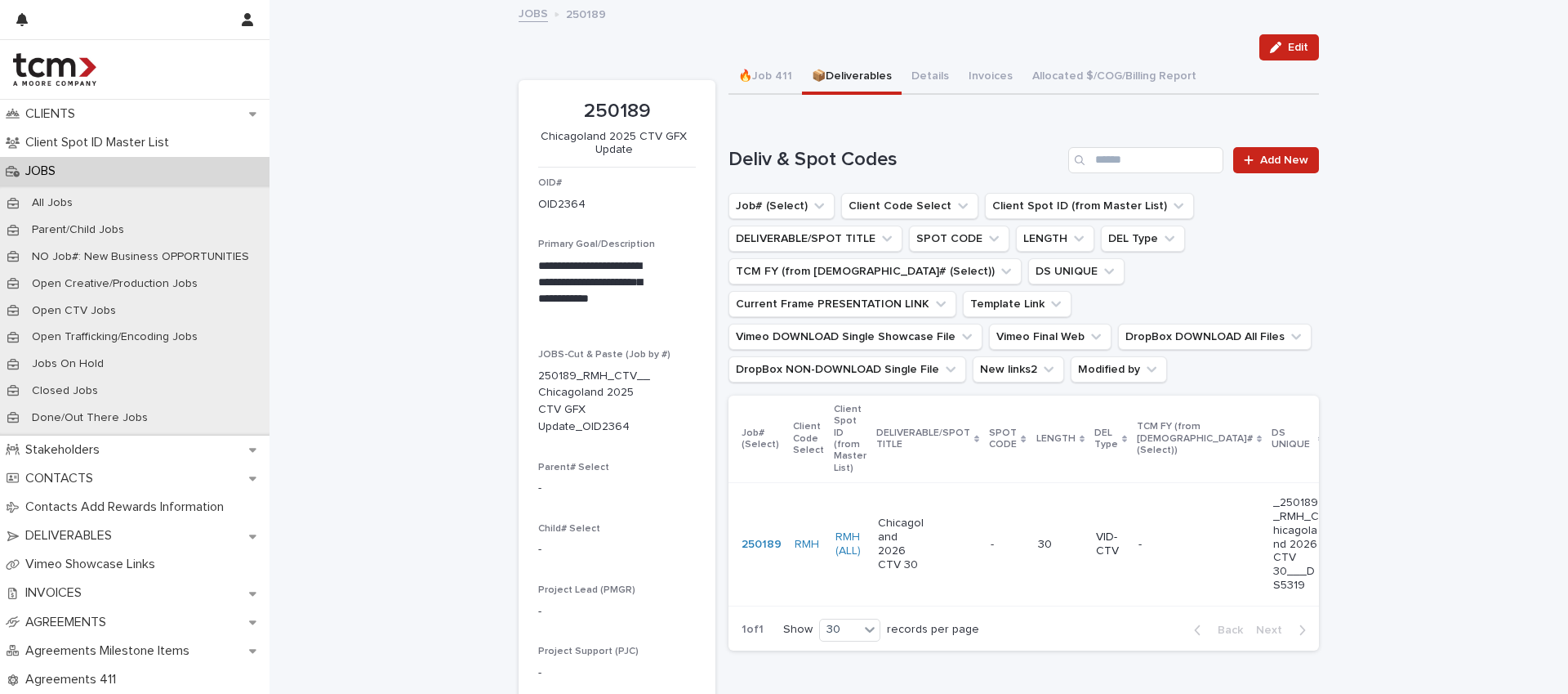
click at [1004, 536] on div "- -" at bounding box center [1007, 545] width 34 height 27
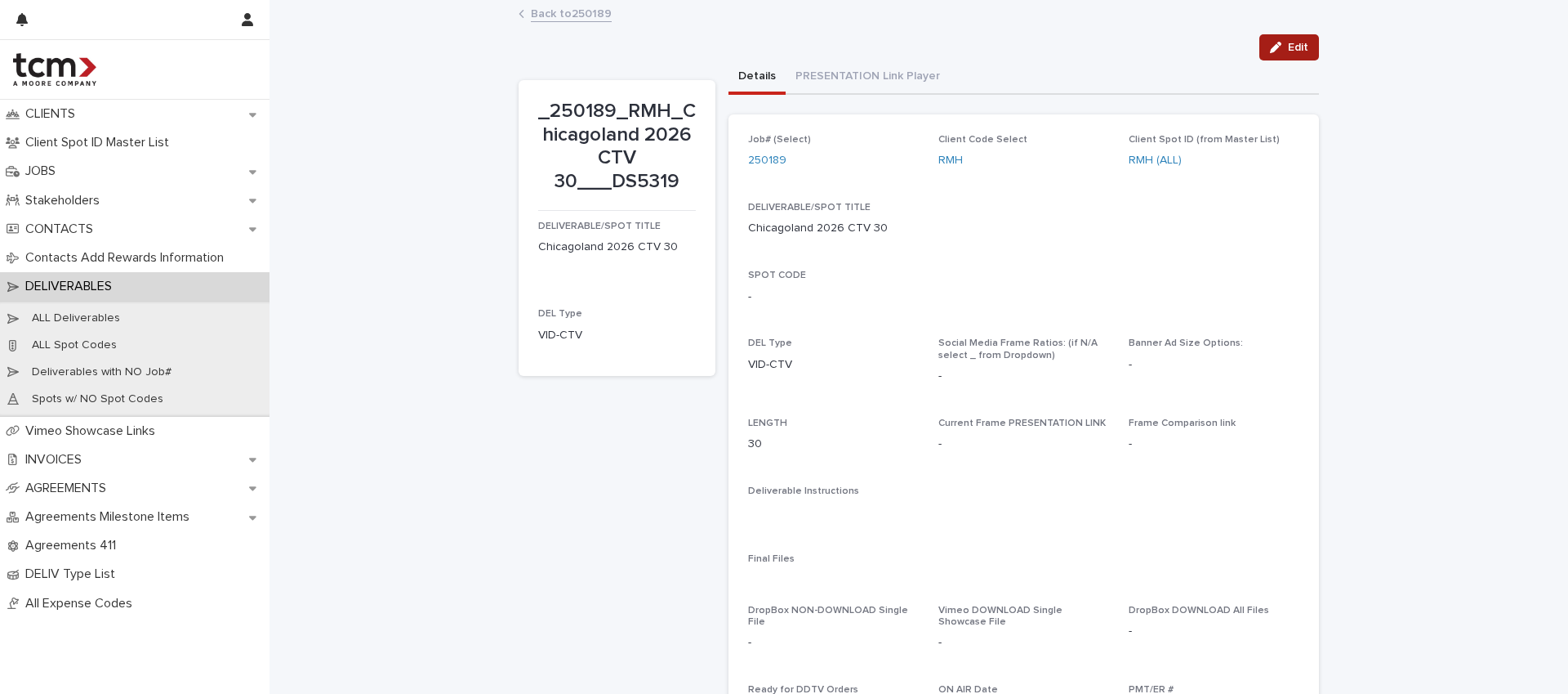
click at [1294, 49] on span "Edit" at bounding box center [1297, 47] width 20 height 12
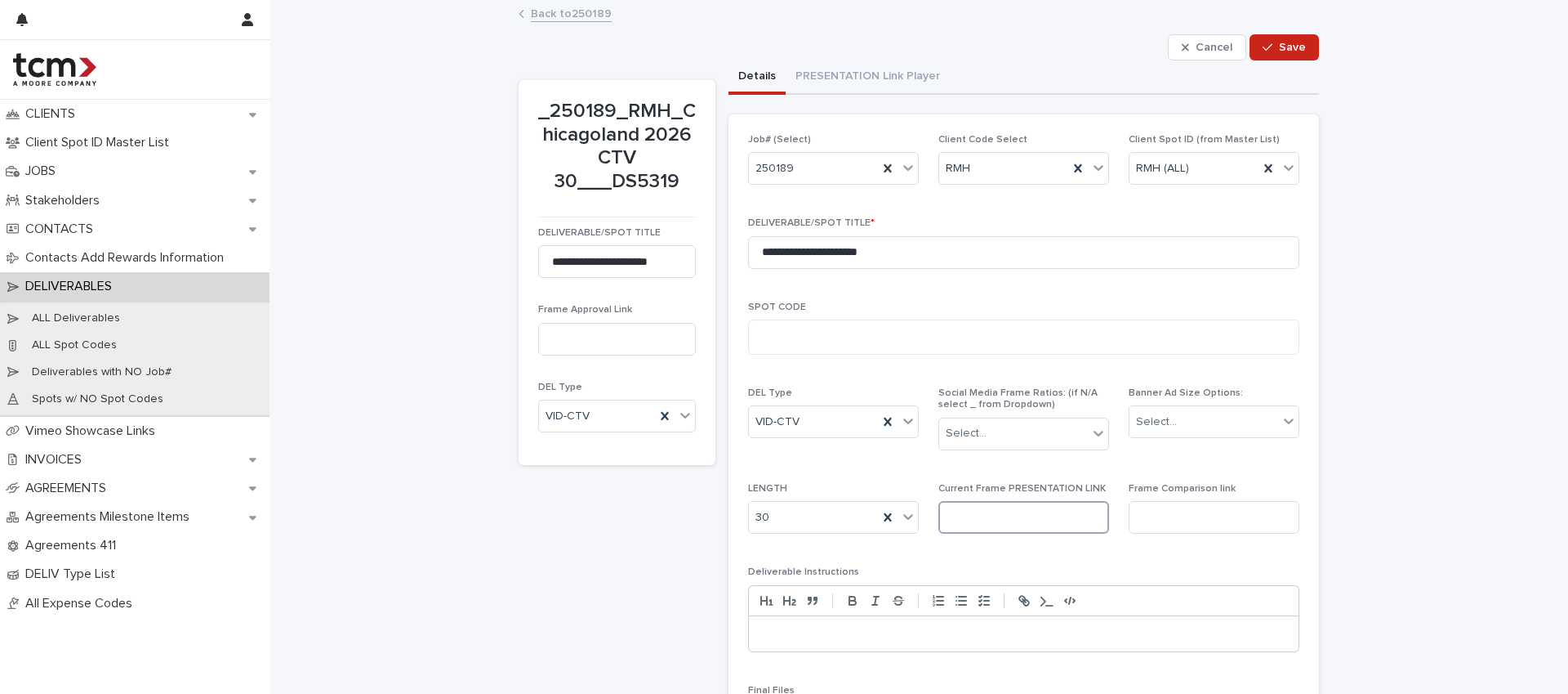
click at [1011, 520] on input at bounding box center [1023, 517] width 171 height 33
paste input "**********"
type input "**********"
click at [1288, 53] on span "Save" at bounding box center [1292, 47] width 27 height 12
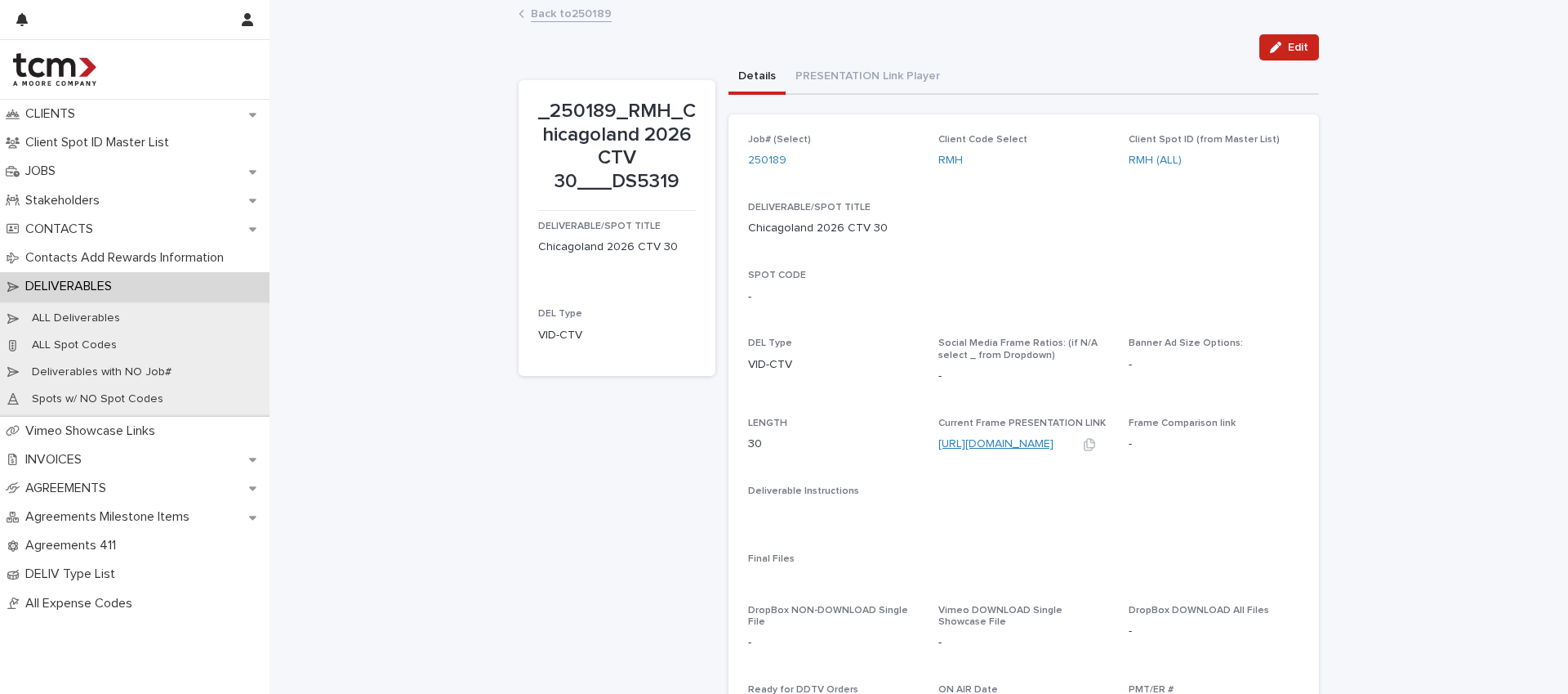
click at [978, 442] on link "[URL][DOMAIN_NAME]" at bounding box center [995, 443] width 115 height 12
